Goal: Task Accomplishment & Management: Manage account settings

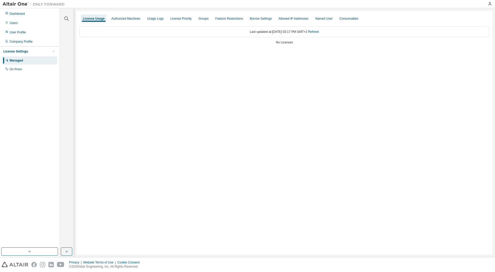
click at [16, 62] on div "Managed" at bounding box center [16, 61] width 13 height 4
click at [16, 70] on div "On Prem" at bounding box center [16, 69] width 12 height 4
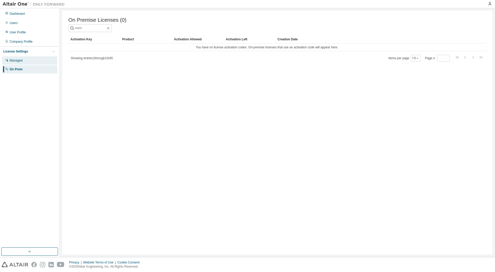
click at [18, 60] on div "Managed" at bounding box center [16, 61] width 13 height 4
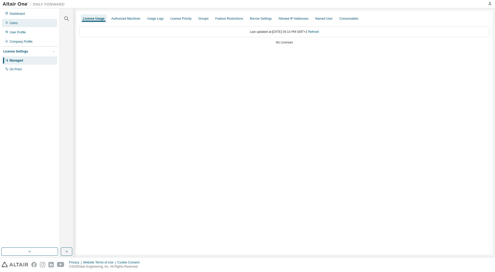
click at [17, 25] on div "Users" at bounding box center [14, 23] width 8 height 4
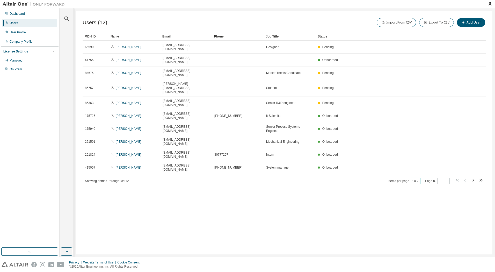
click at [414, 179] on button "10" at bounding box center [415, 181] width 7 height 4
click at [416, 157] on div "30" at bounding box center [431, 159] width 41 height 6
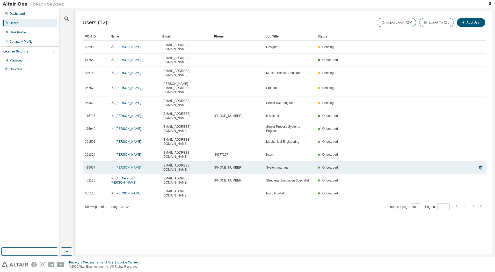
click at [126, 166] on link "[PERSON_NAME]" at bounding box center [129, 168] width 26 height 4
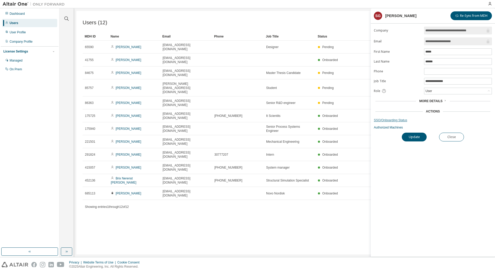
click at [395, 122] on link "SSO/Onboarding Status" at bounding box center [433, 120] width 118 height 4
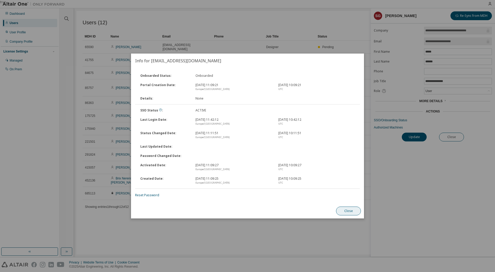
click at [350, 211] on button "Close" at bounding box center [348, 211] width 25 height 9
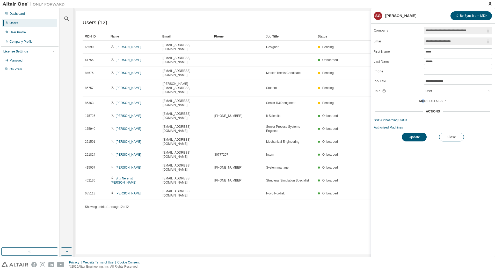
click at [424, 100] on span "More Details" at bounding box center [430, 101] width 23 height 4
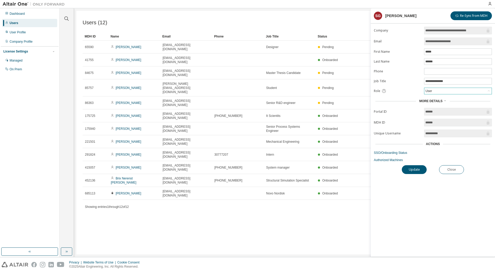
click at [433, 90] on div "User" at bounding box center [457, 91] width 67 height 6
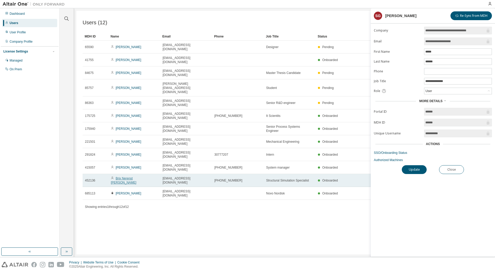
click at [122, 177] on link "Brix Nerenst [PERSON_NAME]" at bounding box center [124, 181] width 26 height 8
click at [131, 177] on link "Brix Nerenst [PERSON_NAME]" at bounding box center [124, 181] width 26 height 8
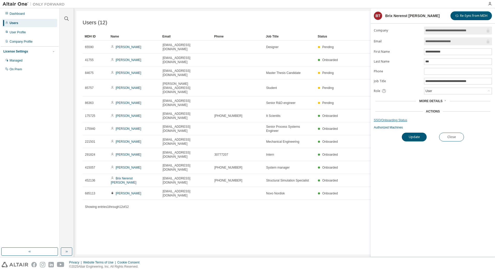
click at [393, 121] on link "SSO/Onboarding Status" at bounding box center [433, 120] width 118 height 4
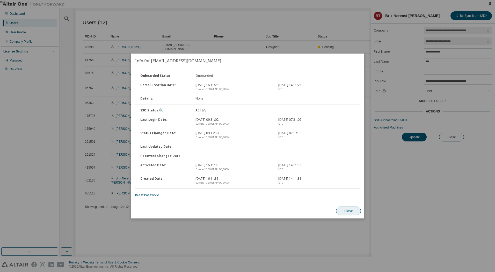
click at [344, 212] on button "Close" at bounding box center [348, 211] width 25 height 9
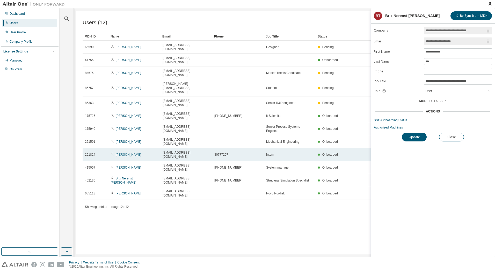
click at [121, 153] on link "[PERSON_NAME]" at bounding box center [129, 155] width 26 height 4
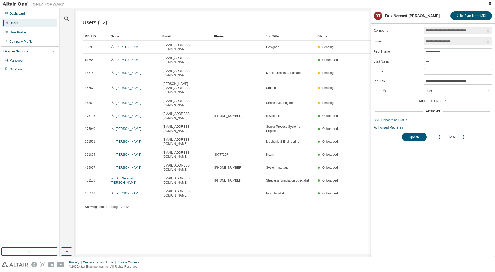
click at [395, 120] on link "SSO/Onboarding Status" at bounding box center [433, 120] width 118 height 4
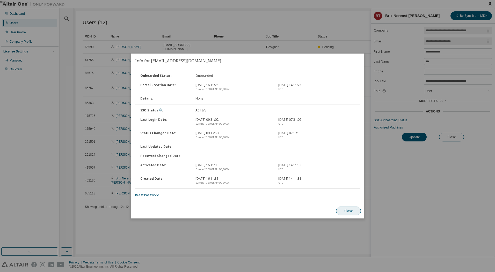
click at [346, 210] on button "Close" at bounding box center [348, 211] width 25 height 9
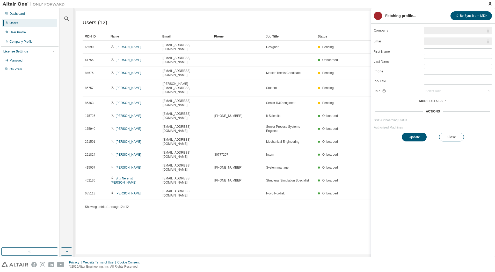
click at [123, 153] on link "[PERSON_NAME]" at bounding box center [129, 155] width 26 height 4
click at [393, 121] on link "SSO/Onboarding Status" at bounding box center [433, 120] width 118 height 4
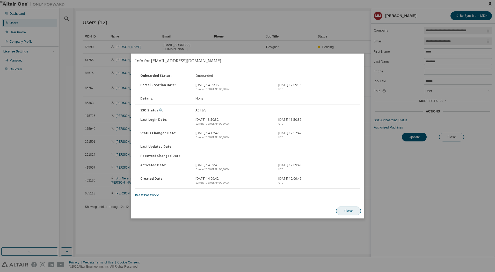
click at [347, 213] on button "Close" at bounding box center [348, 211] width 25 height 9
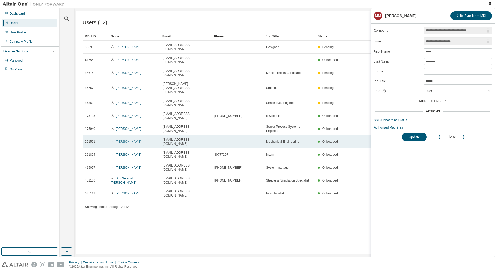
click at [118, 140] on link "[PERSON_NAME]" at bounding box center [129, 142] width 26 height 4
click at [121, 140] on link "[PERSON_NAME]" at bounding box center [129, 142] width 26 height 4
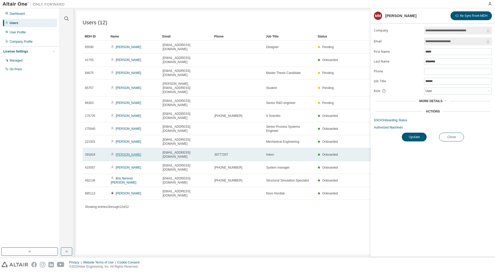
click at [127, 153] on link "[PERSON_NAME]" at bounding box center [129, 155] width 26 height 4
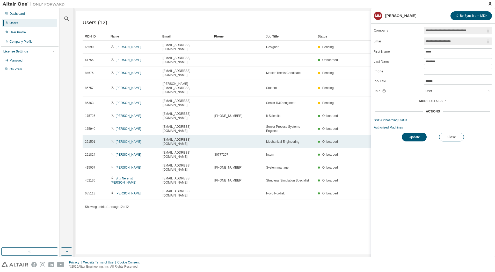
click at [124, 140] on link "[PERSON_NAME]" at bounding box center [129, 142] width 26 height 4
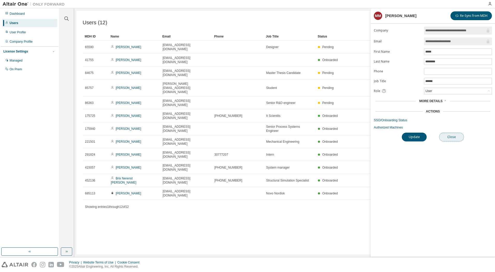
click at [453, 138] on button "Close" at bounding box center [451, 137] width 25 height 9
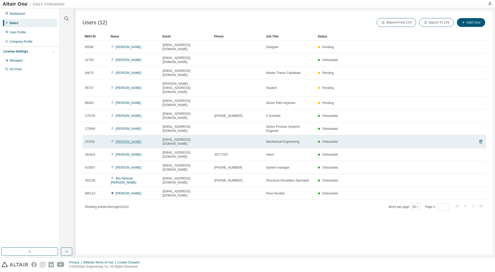
click at [122, 140] on link "[PERSON_NAME]" at bounding box center [129, 142] width 26 height 4
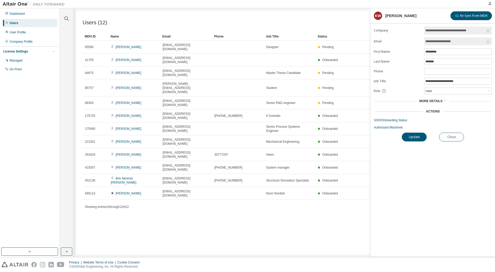
click at [431, 105] on div "More Details" at bounding box center [433, 101] width 118 height 7
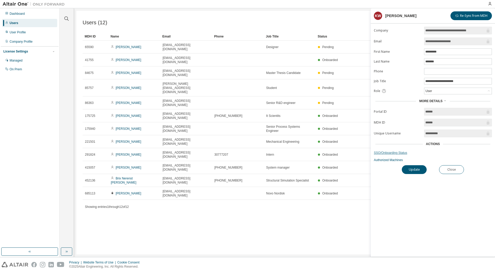
click at [384, 155] on link "SSO/Onboarding Status" at bounding box center [433, 153] width 118 height 4
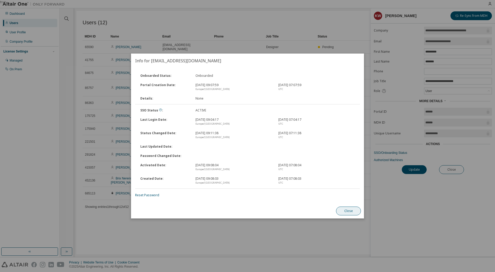
click at [341, 212] on button "Close" at bounding box center [348, 211] width 25 height 9
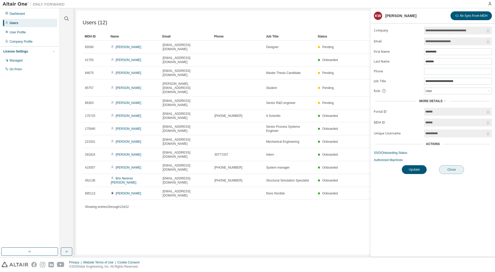
click at [456, 172] on button "Close" at bounding box center [451, 169] width 25 height 9
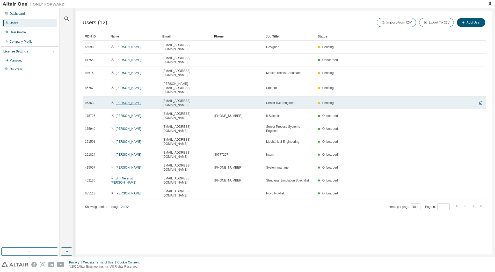
click at [127, 101] on link "[PERSON_NAME]" at bounding box center [129, 103] width 26 height 4
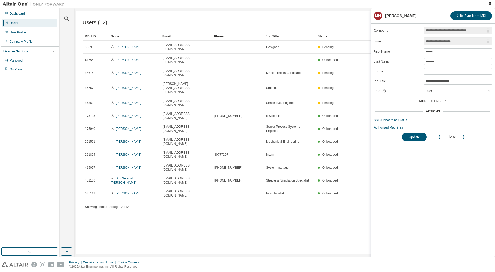
click at [436, 101] on span "More Details" at bounding box center [430, 101] width 23 height 4
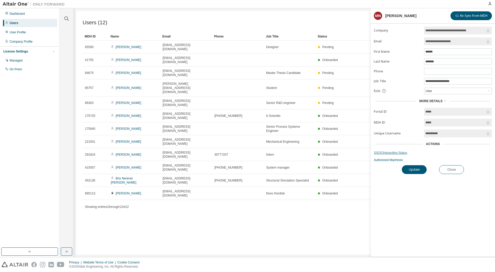
click at [394, 154] on link "SSO/Onboarding Status" at bounding box center [433, 153] width 118 height 4
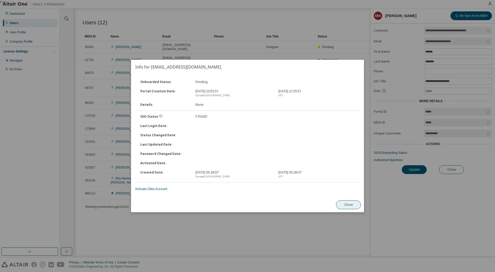
click at [349, 206] on button "Close" at bounding box center [348, 205] width 25 height 9
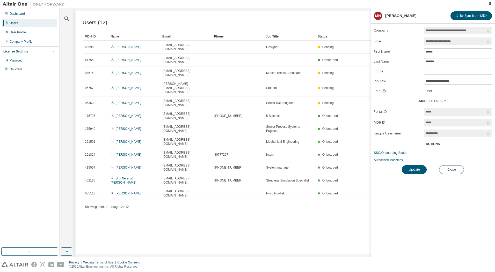
drag, startPoint x: 130, startPoint y: 89, endPoint x: 252, endPoint y: 193, distance: 160.0
click at [252, 193] on div "Users (12) Import From CSV Export To CSV Add User Clear Load Save Save As Field…" at bounding box center [284, 133] width 416 height 244
click at [382, 160] on link "Authorized Machines" at bounding box center [433, 160] width 118 height 4
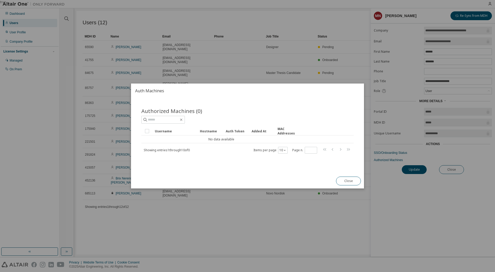
click at [354, 181] on button "Close" at bounding box center [348, 181] width 25 height 9
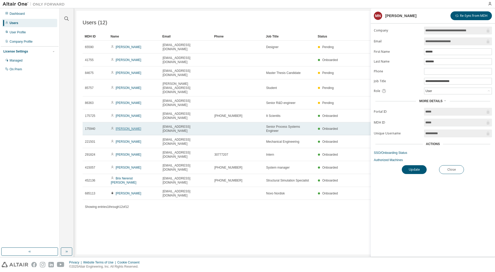
click at [124, 127] on link "[PERSON_NAME]" at bounding box center [129, 129] width 26 height 4
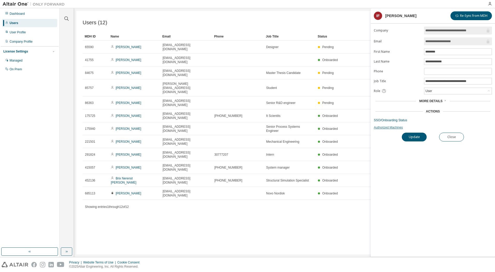
click at [388, 127] on link "Authorized Machines" at bounding box center [433, 128] width 118 height 4
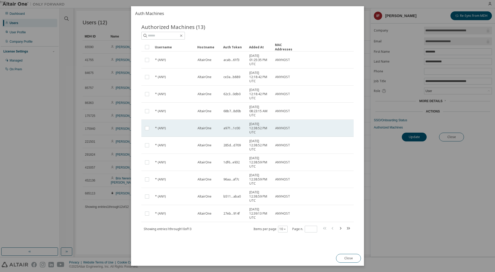
scroll to position [8, 0]
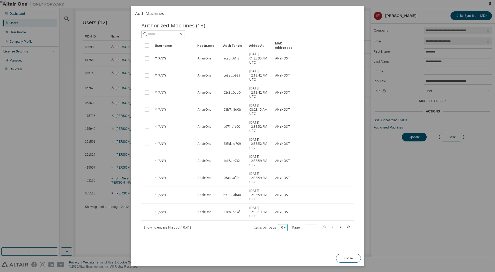
click at [284, 228] on icon "button" at bounding box center [285, 228] width 2 height 1
click at [281, 240] on div "20" at bounding box center [295, 241] width 41 height 6
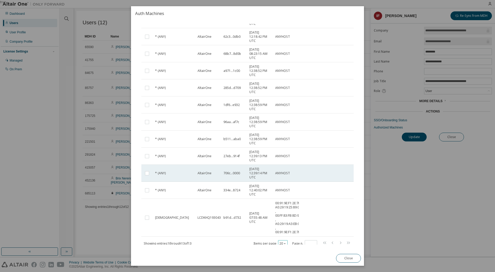
scroll to position [84, 0]
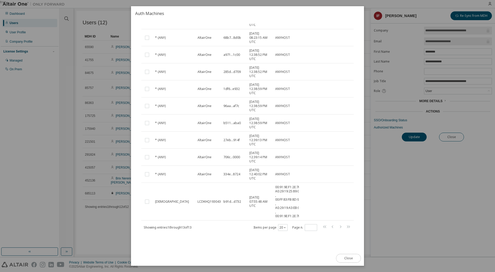
click at [342, 255] on button "Close" at bounding box center [348, 258] width 25 height 9
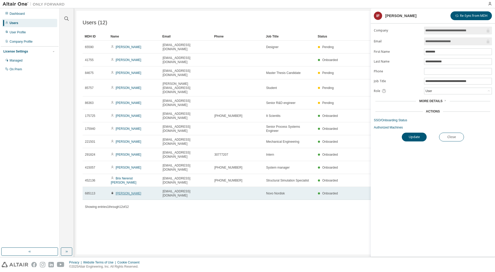
click at [123, 192] on link "[PERSON_NAME]" at bounding box center [129, 194] width 26 height 4
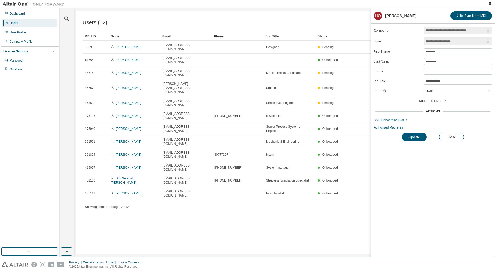
click at [396, 119] on link "SSO/Onboarding Status" at bounding box center [433, 120] width 118 height 4
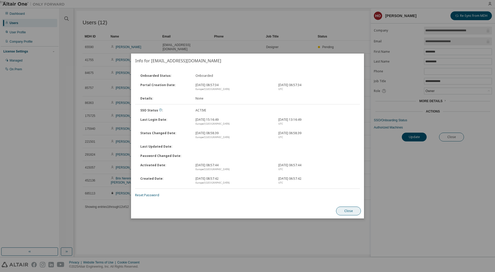
click at [349, 214] on button "Close" at bounding box center [348, 211] width 25 height 9
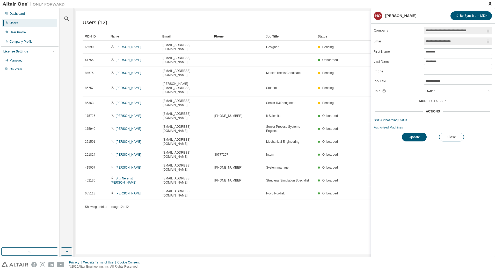
click at [383, 128] on link "Authorized Machines" at bounding box center [433, 128] width 118 height 4
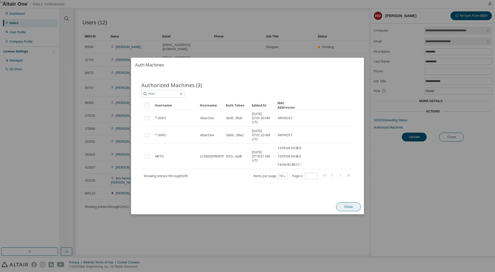
click at [348, 206] on button "Close" at bounding box center [348, 207] width 25 height 9
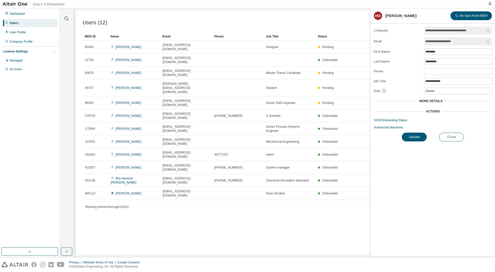
click at [444, 99] on div "More Details" at bounding box center [433, 101] width 118 height 7
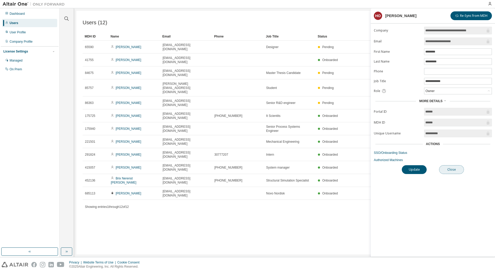
click at [451, 171] on button "Close" at bounding box center [451, 169] width 25 height 9
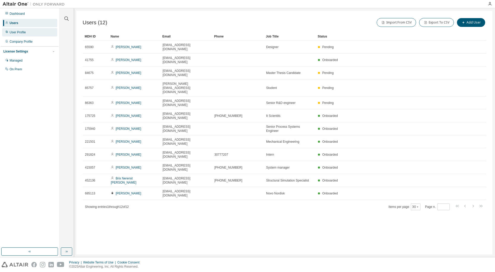
click at [27, 33] on div "User Profile" at bounding box center [29, 32] width 55 height 8
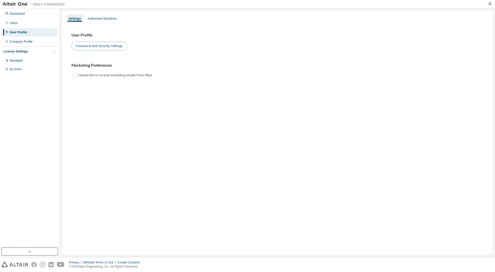
click at [109, 46] on button "Password and Security Settings" at bounding box center [99, 46] width 56 height 9
click at [101, 20] on div "Authorized Machines" at bounding box center [101, 19] width 29 height 4
